Goal: Find specific page/section: Find specific page/section

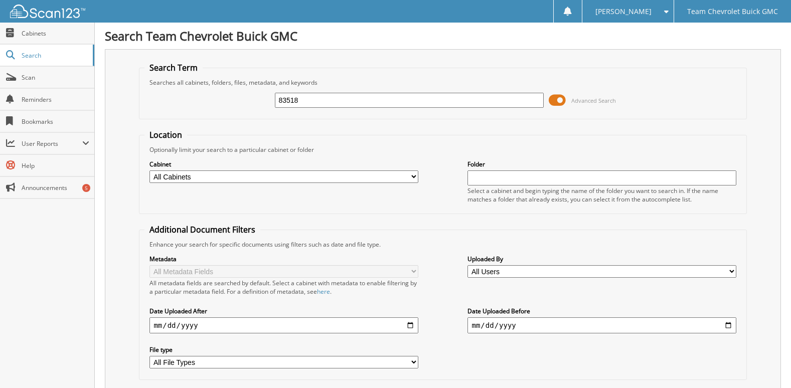
drag, startPoint x: 313, startPoint y: 98, endPoint x: 225, endPoint y: 100, distance: 88.3
click at [225, 100] on div "83518 Advanced Search" at bounding box center [442, 100] width 597 height 27
type input "74503"
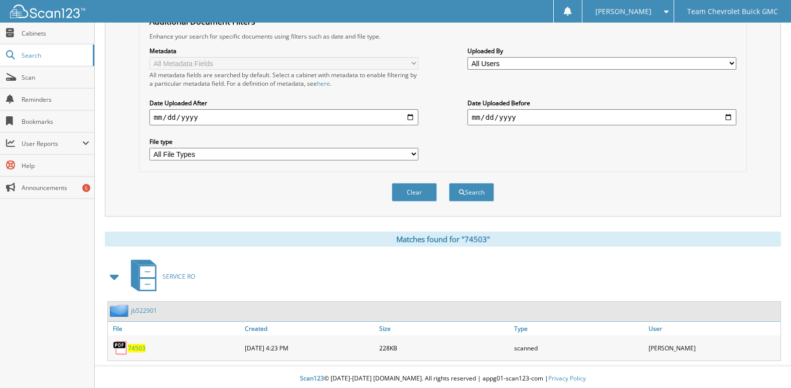
scroll to position [212, 0]
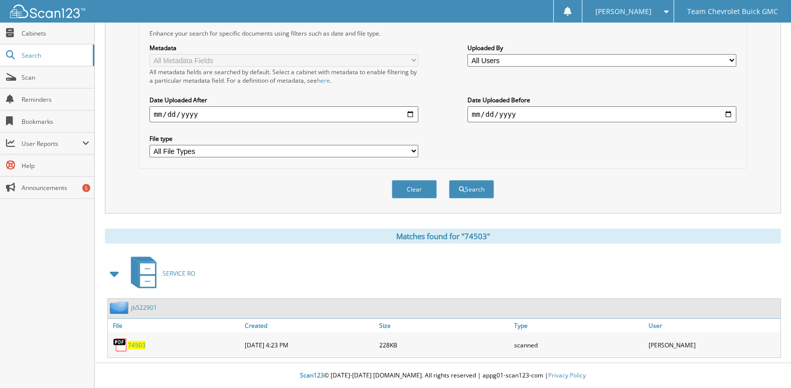
click at [130, 343] on span "74503" at bounding box center [137, 345] width 18 height 9
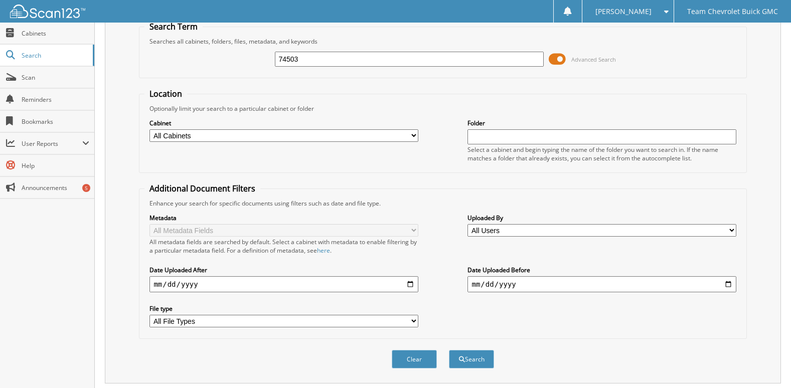
scroll to position [0, 0]
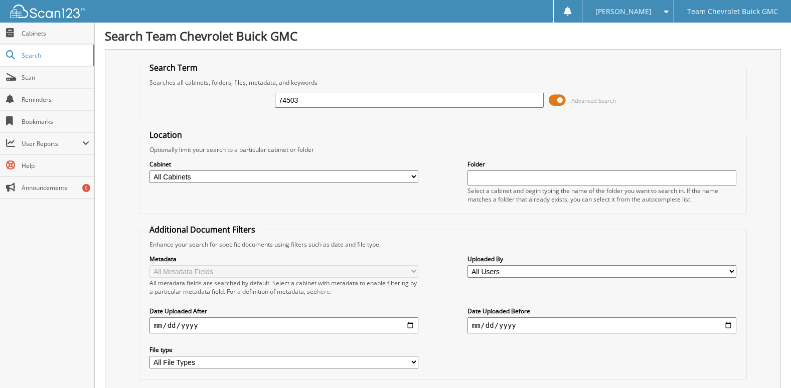
drag, startPoint x: 314, startPoint y: 105, endPoint x: 223, endPoint y: 104, distance: 90.3
click at [223, 104] on div "74503 Advanced Search" at bounding box center [442, 100] width 597 height 27
type input "8"
type input "75188"
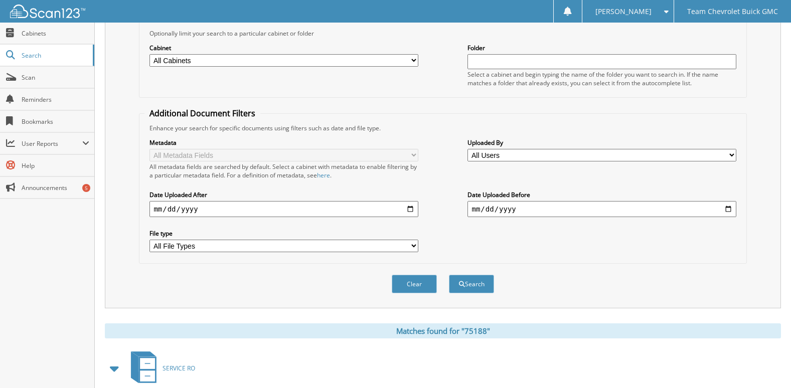
scroll to position [212, 0]
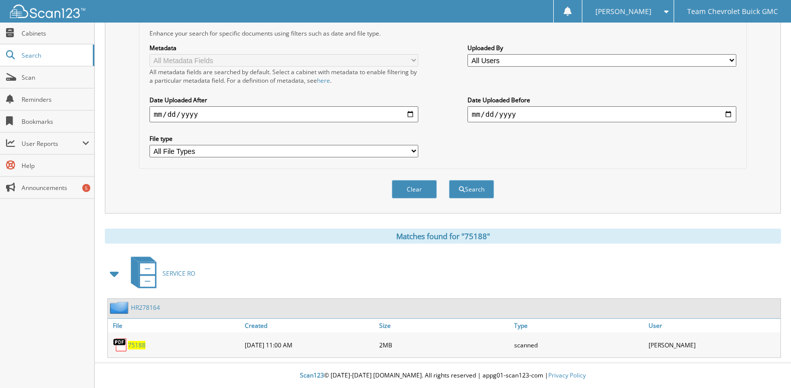
click at [131, 342] on span "75188" at bounding box center [137, 345] width 18 height 9
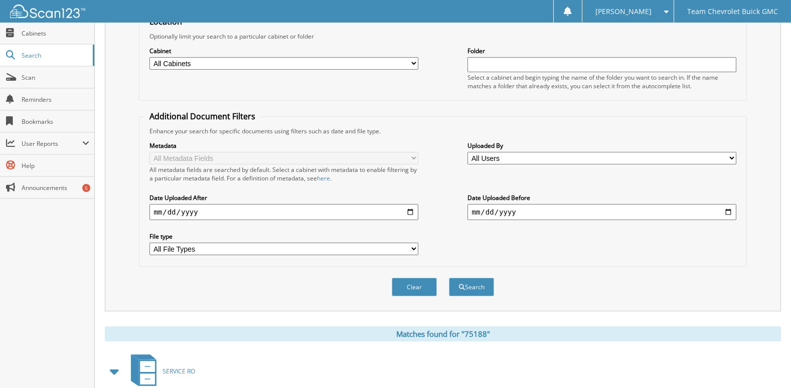
scroll to position [0, 0]
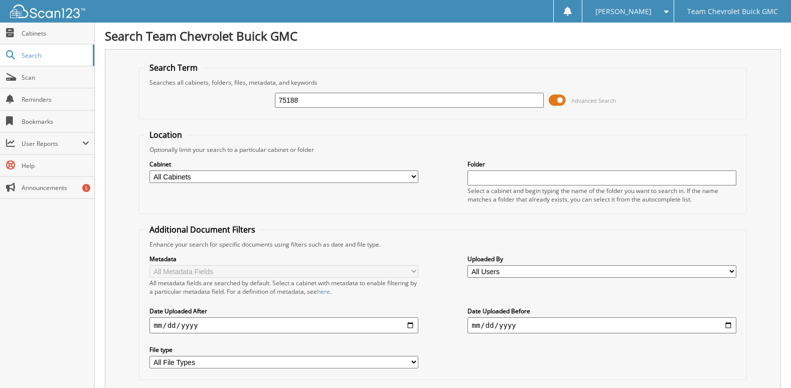
drag, startPoint x: 305, startPoint y: 96, endPoint x: 239, endPoint y: 96, distance: 66.2
click at [239, 96] on div "75188 Advanced Search" at bounding box center [442, 100] width 597 height 27
type input "74503"
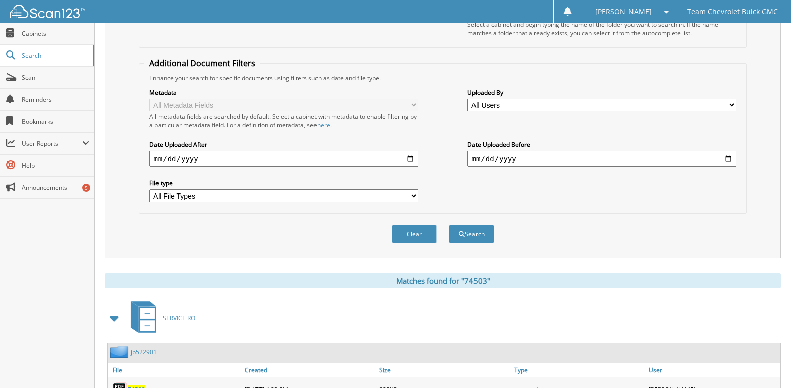
scroll to position [212, 0]
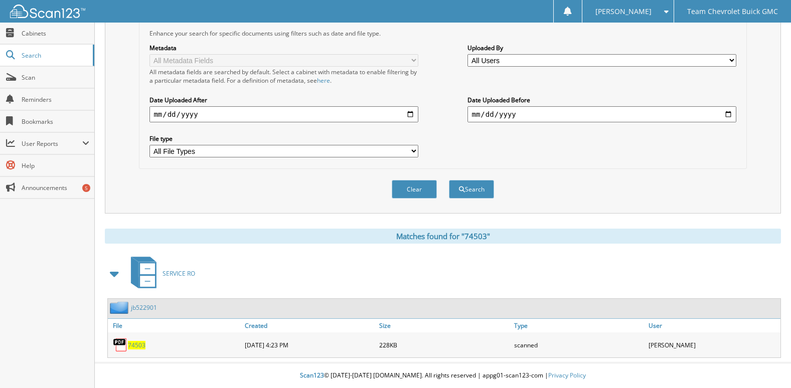
click at [137, 347] on span "74503" at bounding box center [137, 345] width 18 height 9
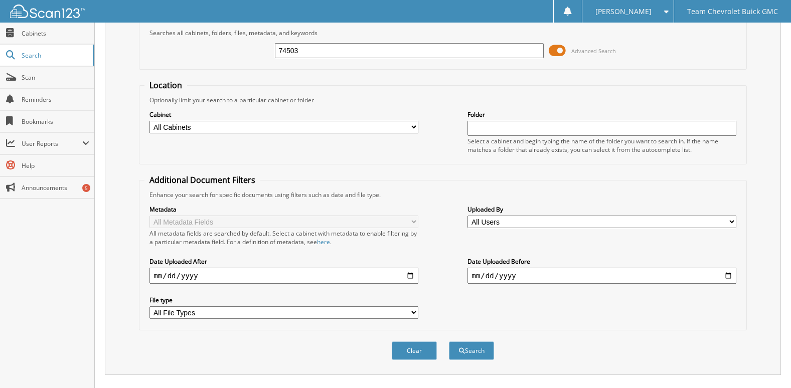
scroll to position [0, 0]
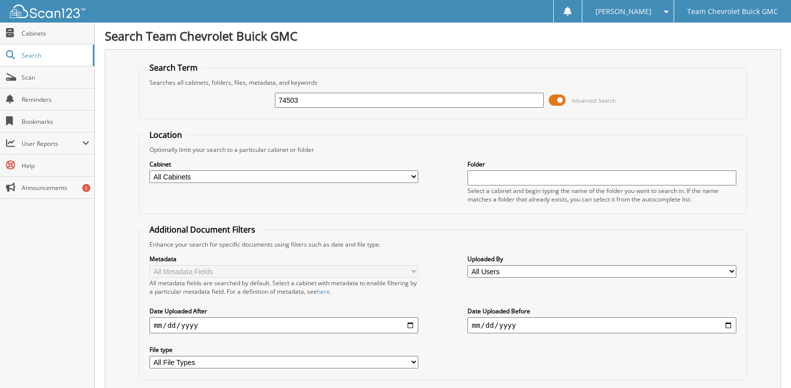
drag, startPoint x: 303, startPoint y: 103, endPoint x: 134, endPoint y: 91, distance: 169.5
click at [134, 91] on div "Search Term Searches all cabinets, folders, files, metadata, and keywords 74503…" at bounding box center [443, 237] width 676 height 376
type input "75188"
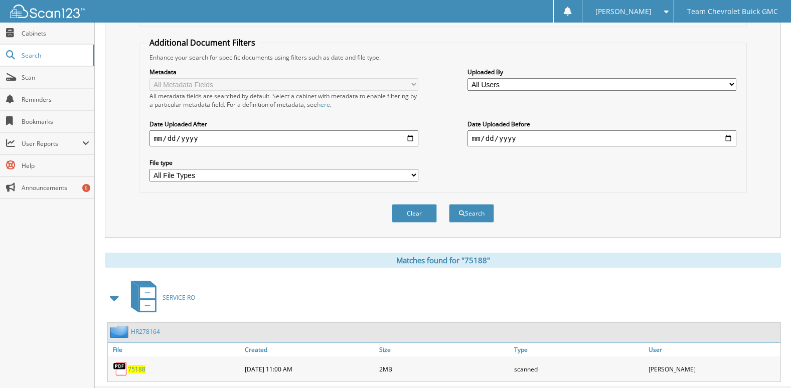
scroll to position [212, 0]
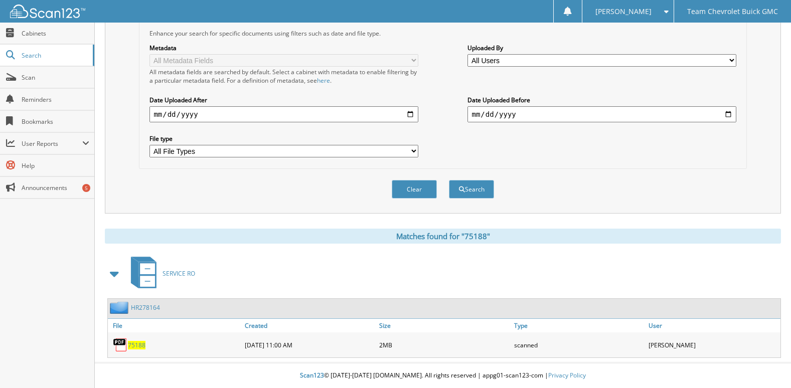
click at [142, 342] on span "75188" at bounding box center [137, 345] width 18 height 9
